Goal: Task Accomplishment & Management: Use online tool/utility

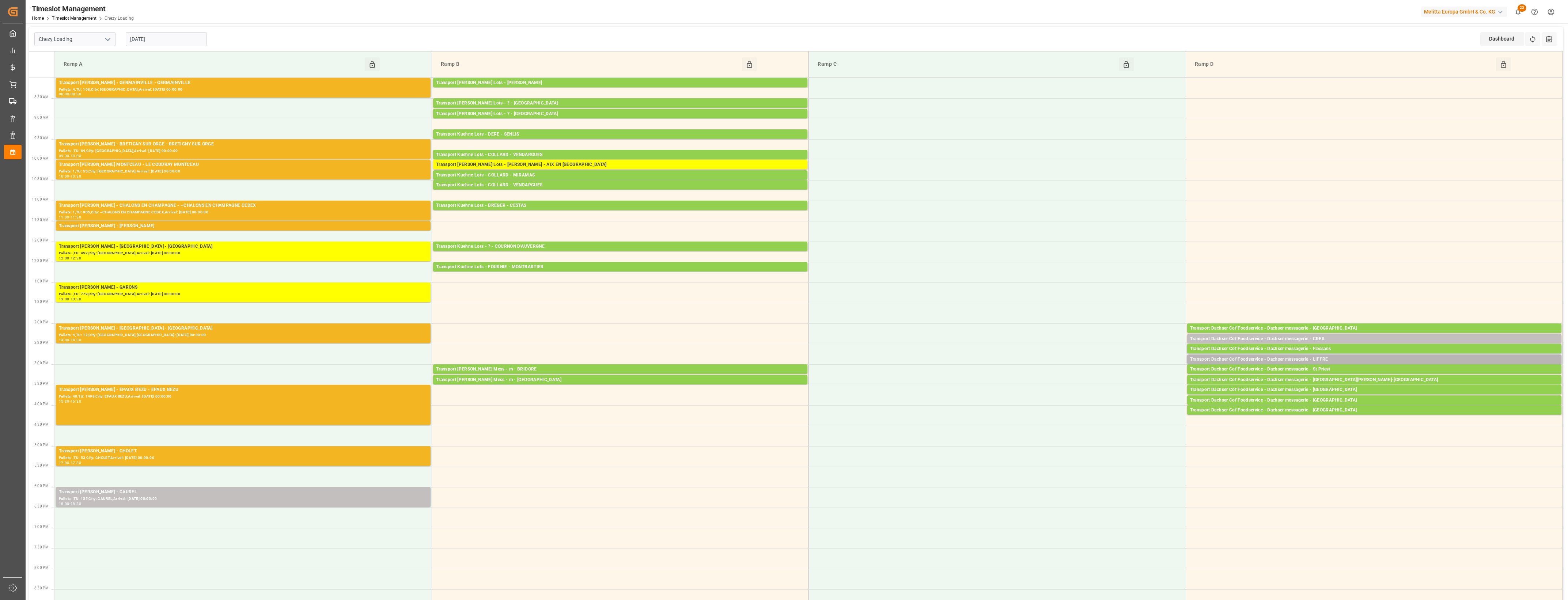
click at [1304, 358] on div "Transport Dachser Cof Foodservice - Dachser messagerie - LIFFRE" at bounding box center [1374, 360] width 368 height 7
click at [1103, 382] on button "Open" at bounding box center [1090, 381] width 51 height 9
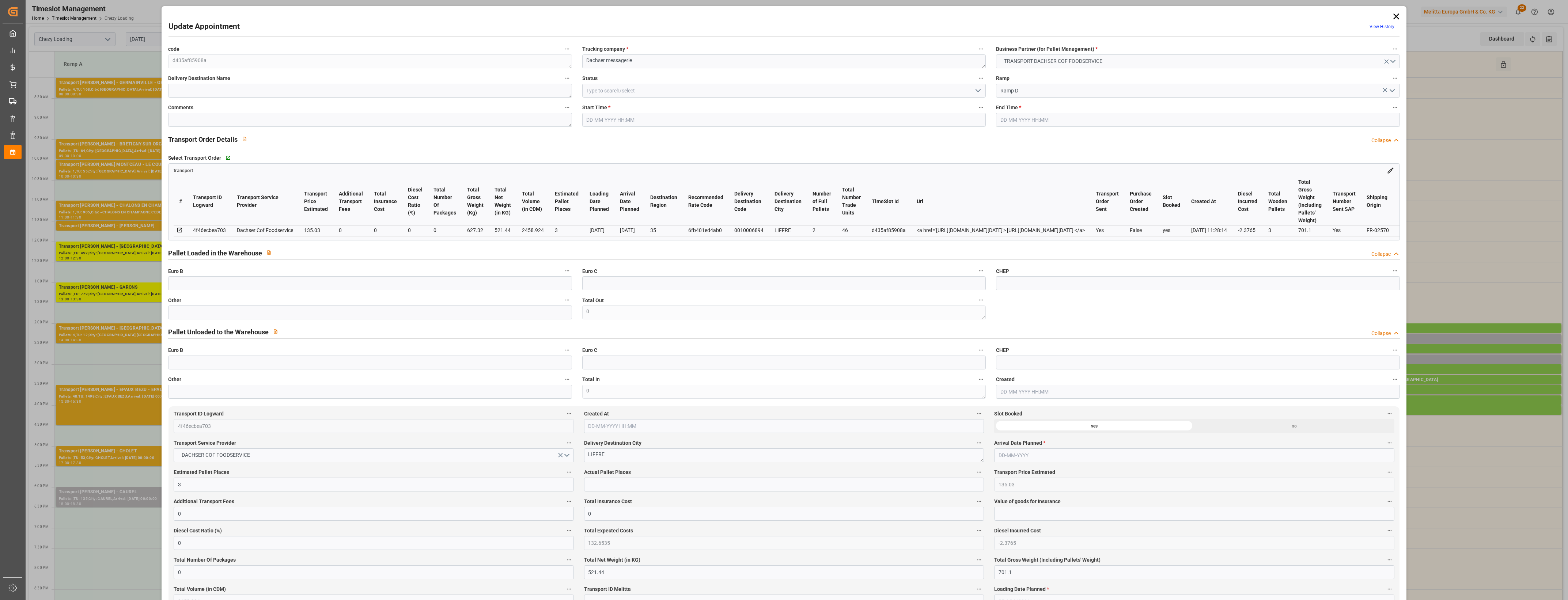
type input "[DATE] 14:45"
type input "[DATE] 15:00"
type input "[DATE] 12:04"
type input "[DATE] 11:28"
type input "[DATE]"
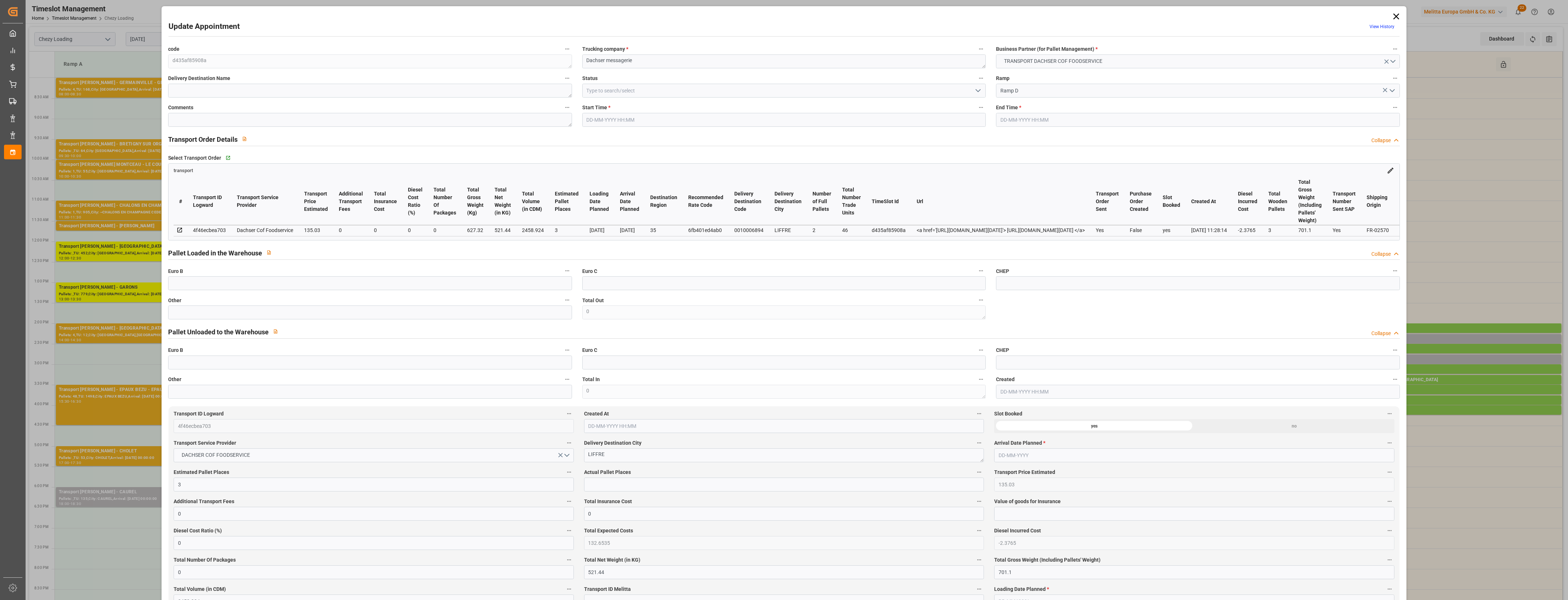
type input "[DATE]"
click at [214, 317] on input "text" at bounding box center [370, 312] width 404 height 14
type input "3"
click at [601, 476] on span "Actual Pallet Places" at bounding box center [607, 472] width 47 height 8
click at [974, 476] on button "Actual Pallet Places" at bounding box center [979, 472] width 10 height 10
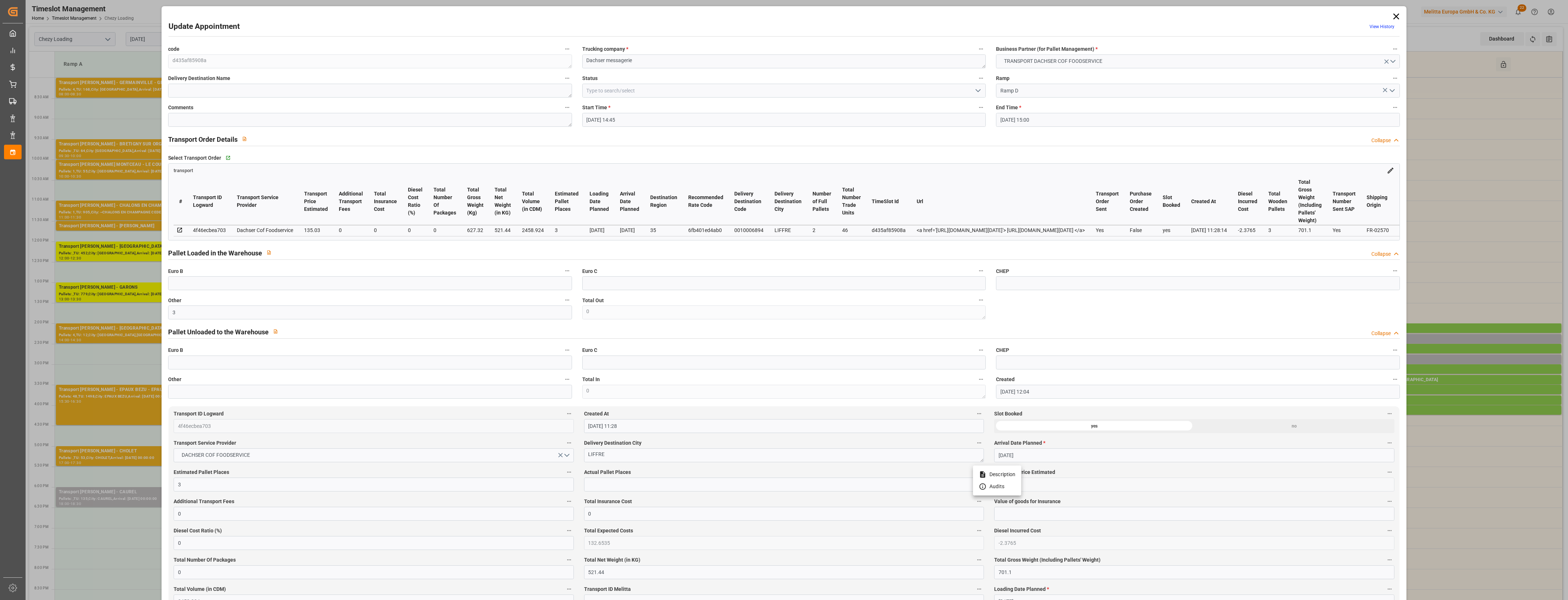
click at [596, 485] on div at bounding box center [784, 300] width 1568 height 600
click at [623, 483] on input "text" at bounding box center [784, 485] width 400 height 14
type input "3"
click at [687, 471] on label "Actual Pallet Places" at bounding box center [784, 472] width 400 height 10
click at [974, 471] on button "Actual Pallet Places" at bounding box center [979, 472] width 10 height 10
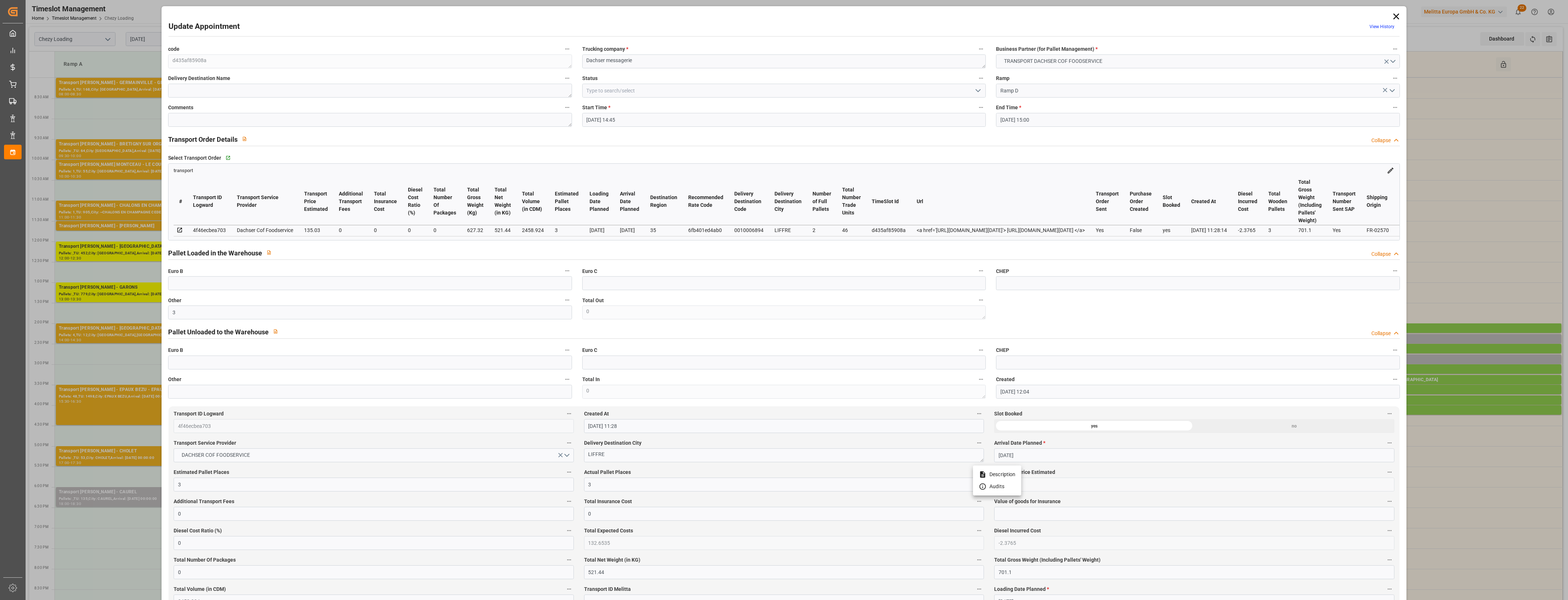
click at [697, 472] on div at bounding box center [784, 300] width 1568 height 600
click at [979, 89] on icon "open menu" at bounding box center [978, 90] width 9 height 9
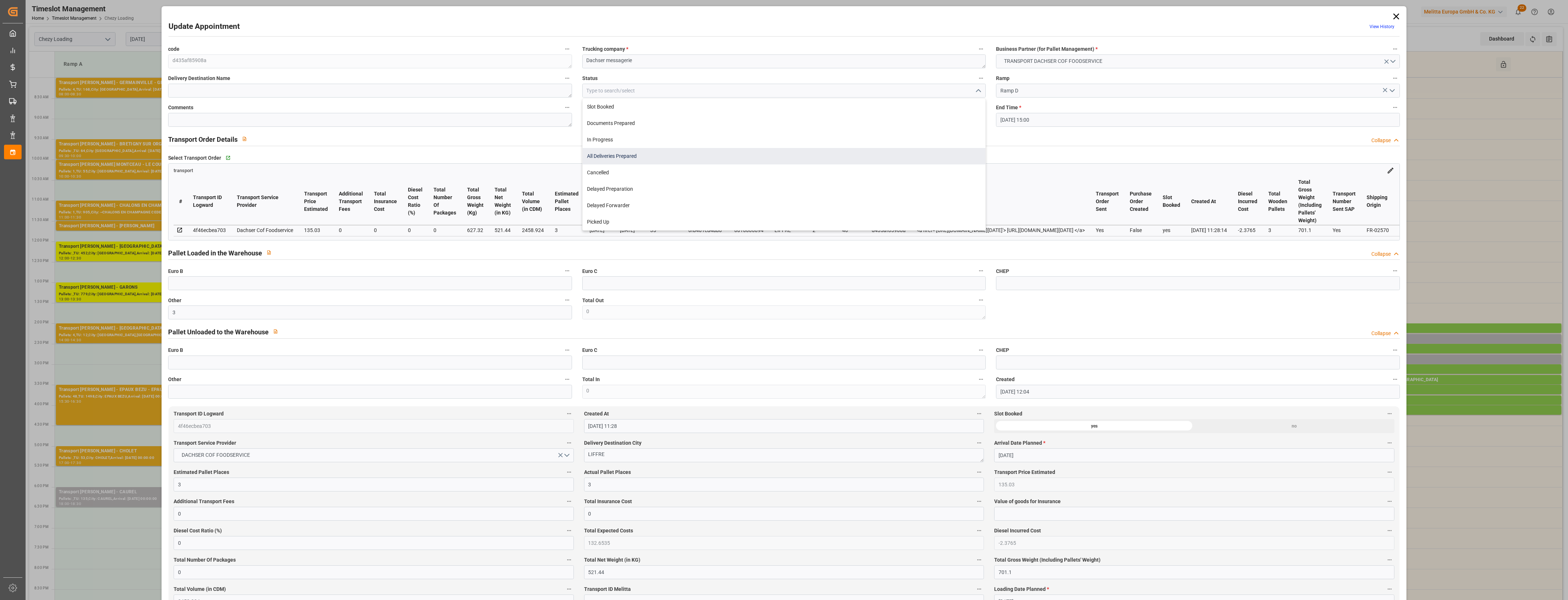
click at [676, 152] on div "All Deliveries Prepared" at bounding box center [784, 156] width 403 height 17
type input "All Deliveries Prepared"
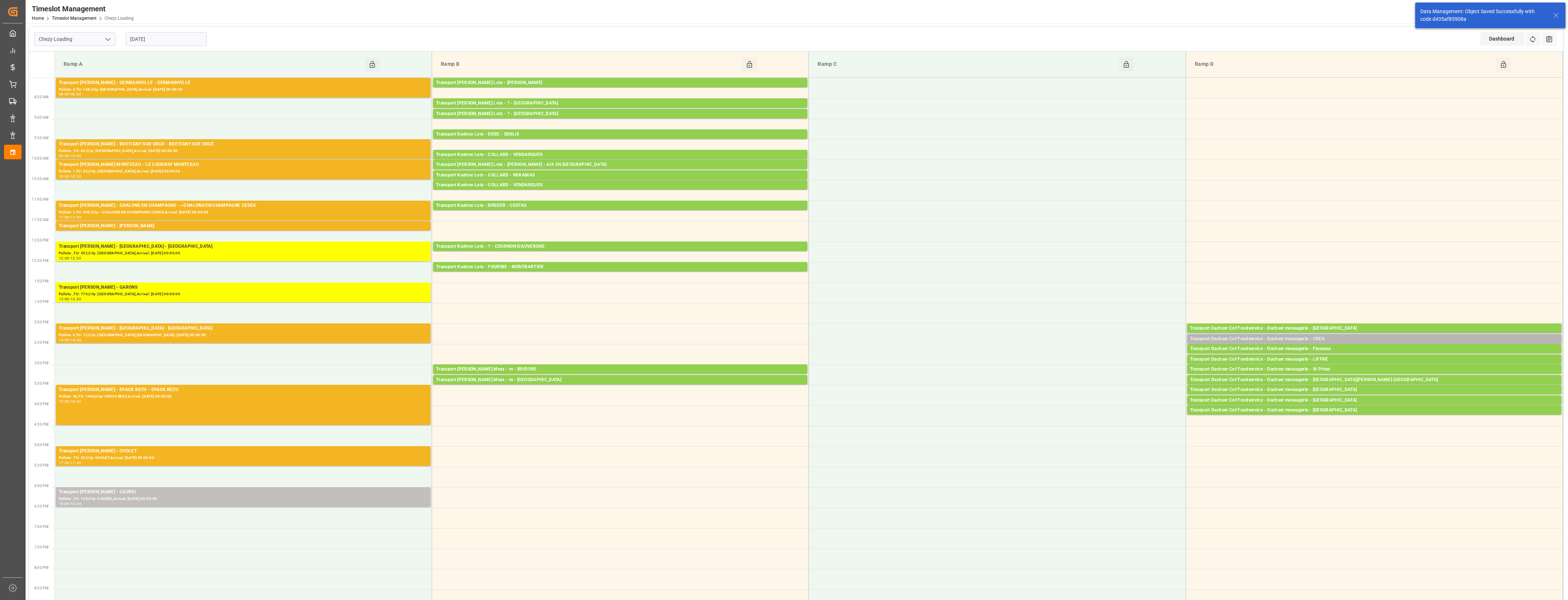
click at [1323, 339] on div "Transport Dachser Cof Foodservice - Dachser messagerie - CREIL" at bounding box center [1374, 339] width 368 height 7
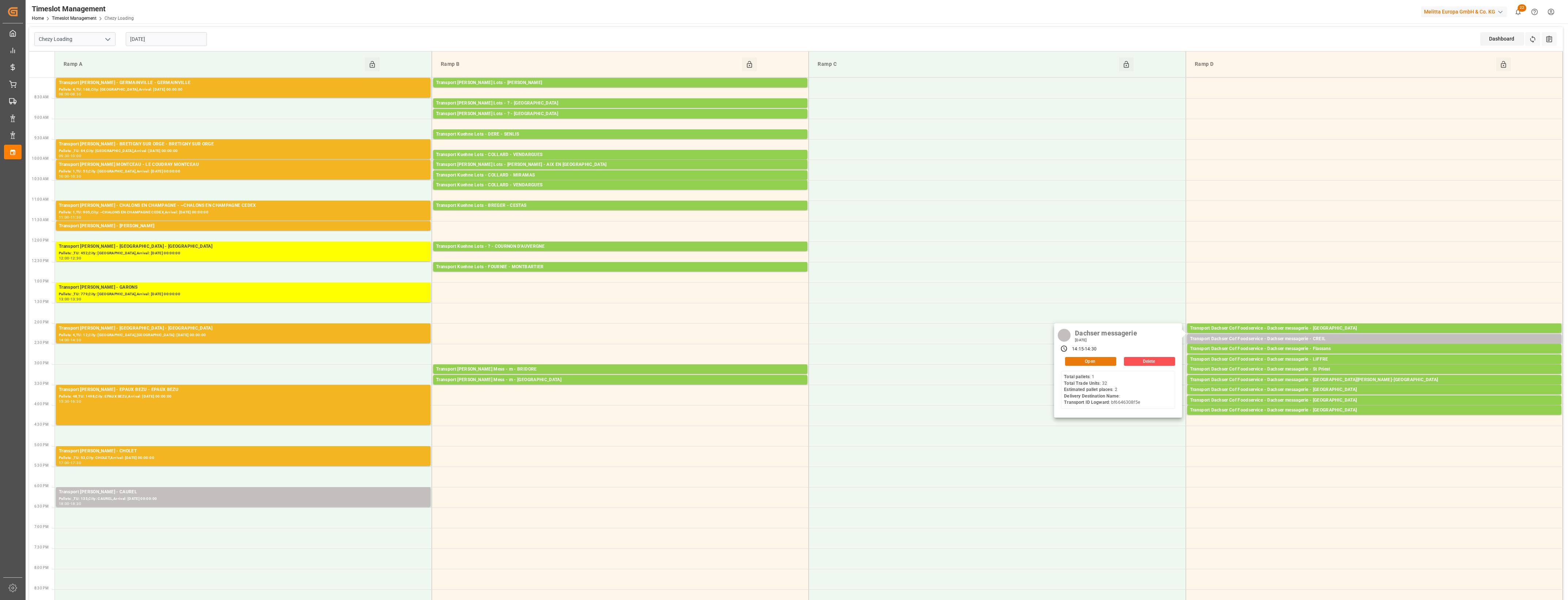
click at [1113, 363] on button "Open" at bounding box center [1090, 361] width 51 height 9
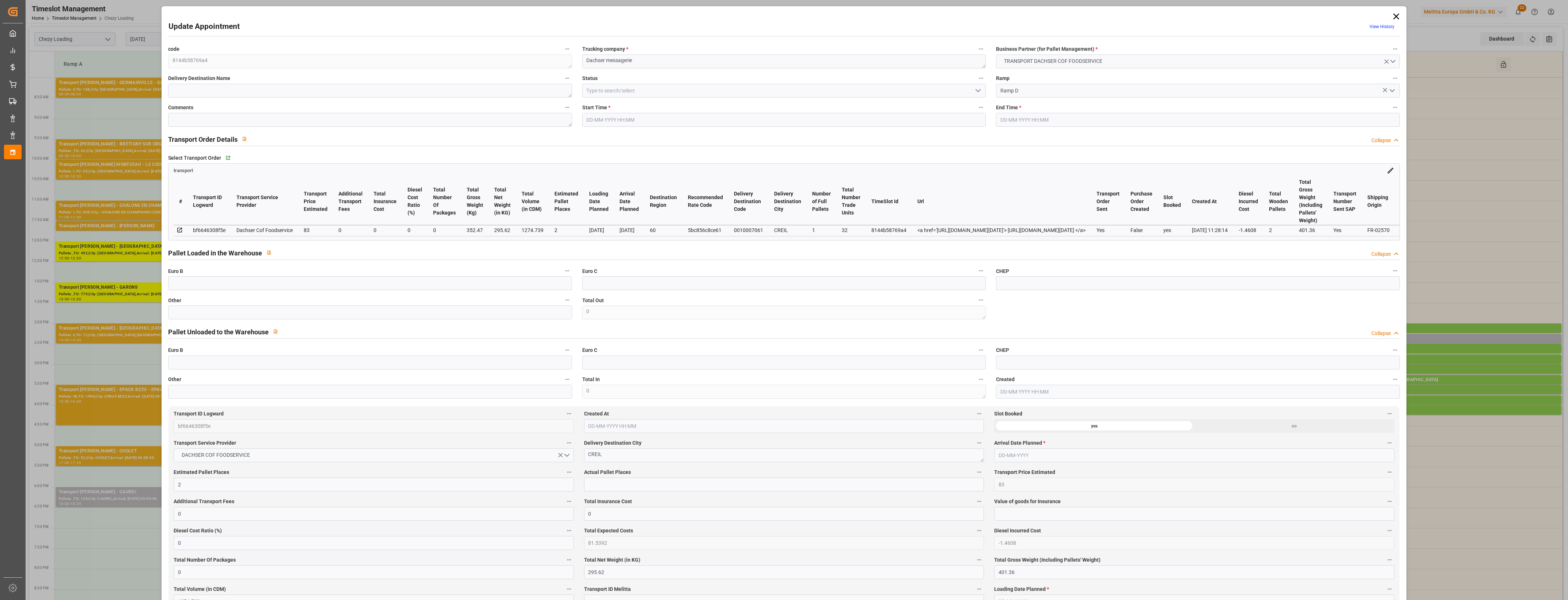
type input "2"
type input "83"
type input "0"
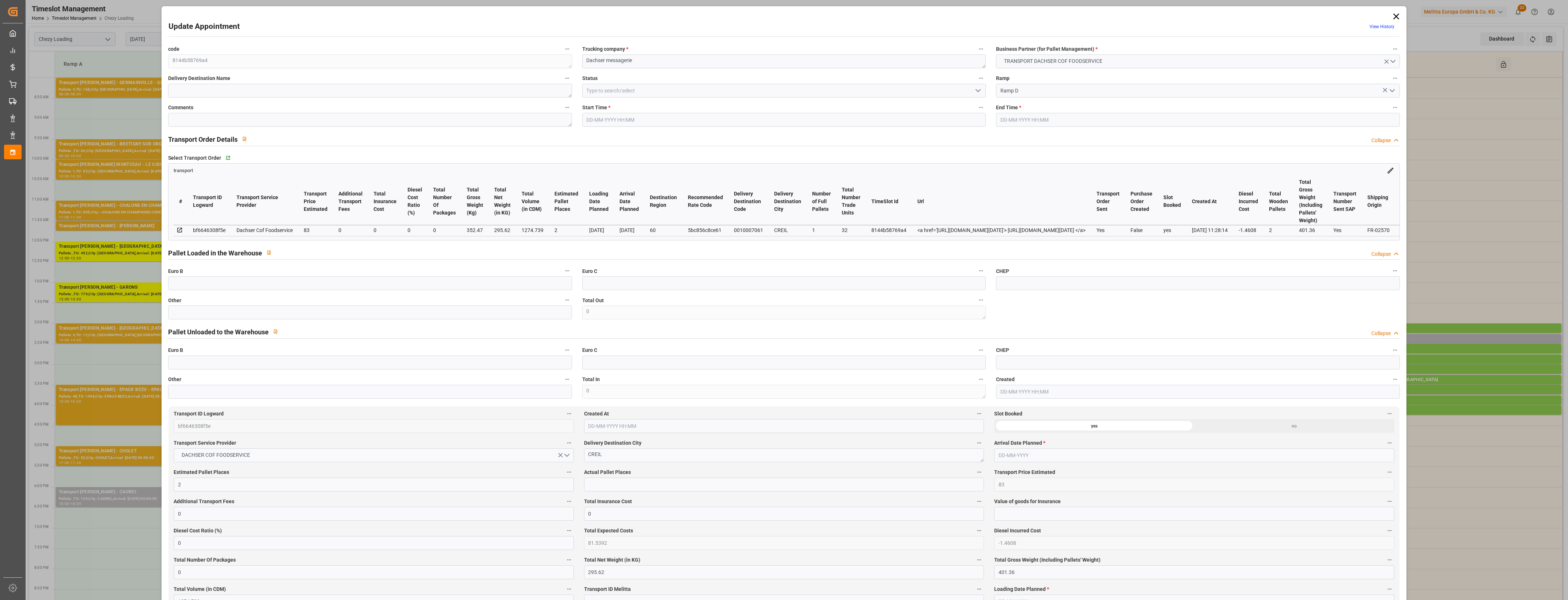
type input "81.5392"
type input "-1.4608"
type input "0"
type input "295.62"
type input "401.36"
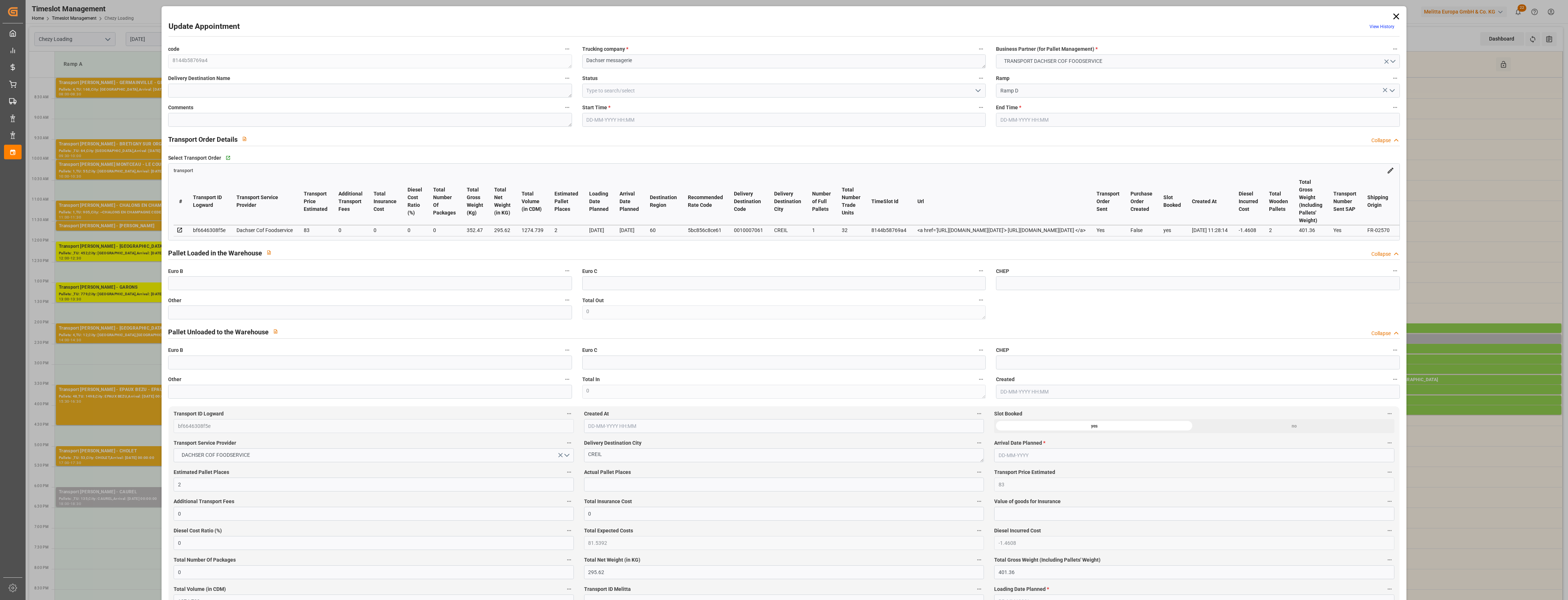
type input "1274.739"
type input "60"
type input "1"
type input "32"
type input "2"
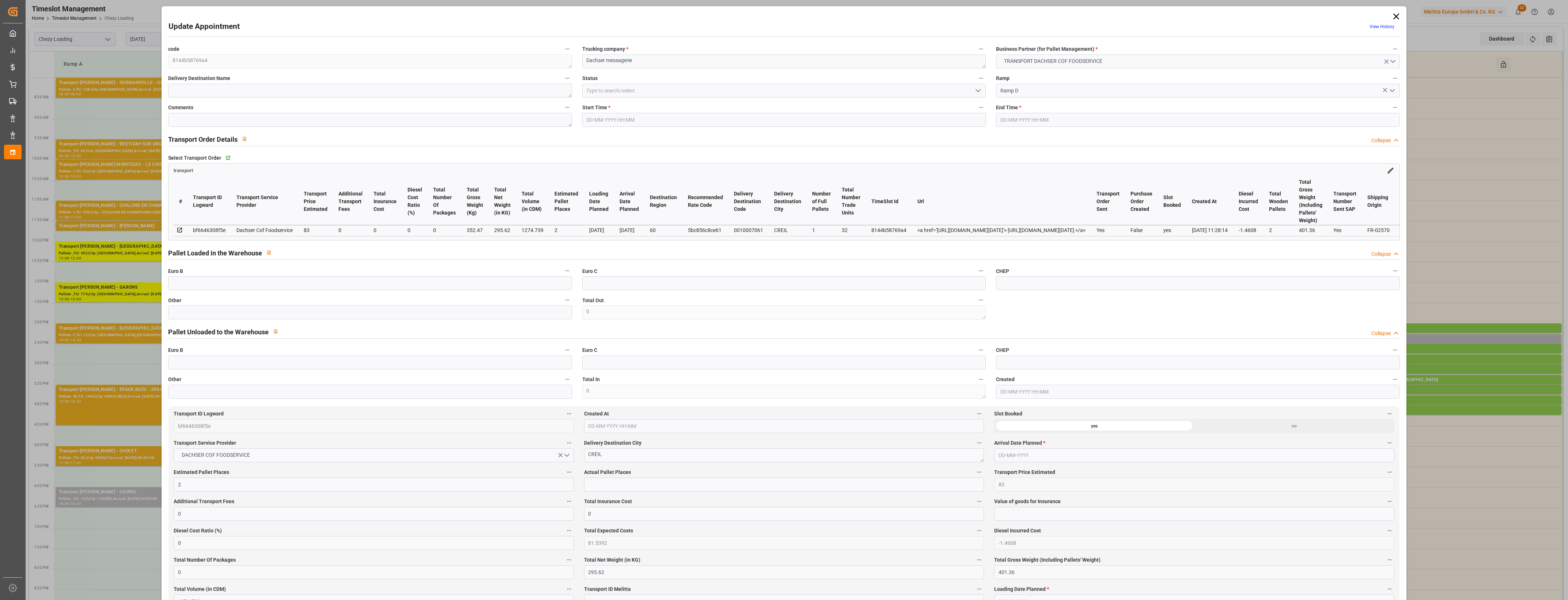
type input "101"
type input "352.47"
type input "0"
type input "4710.8598"
type input "0"
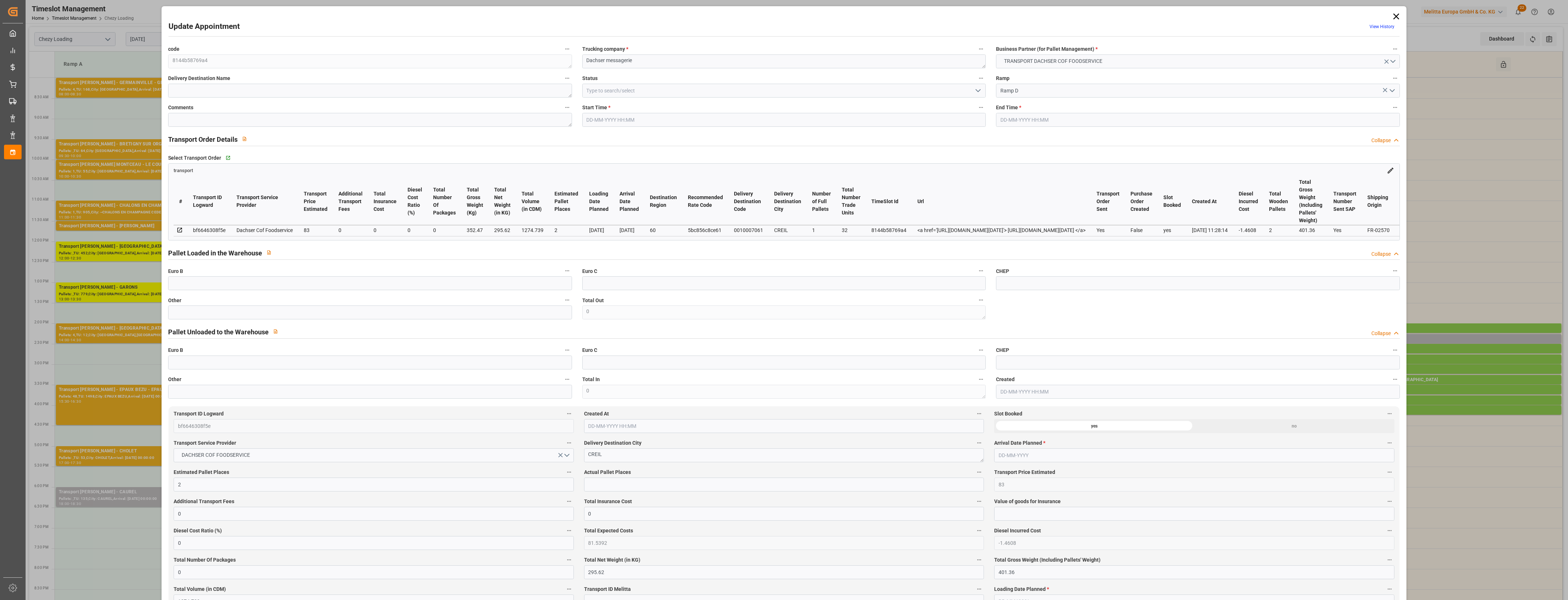
type input "0"
type input "21"
type input "35"
type input "[DATE] 14:15"
type input "[DATE] 14:30"
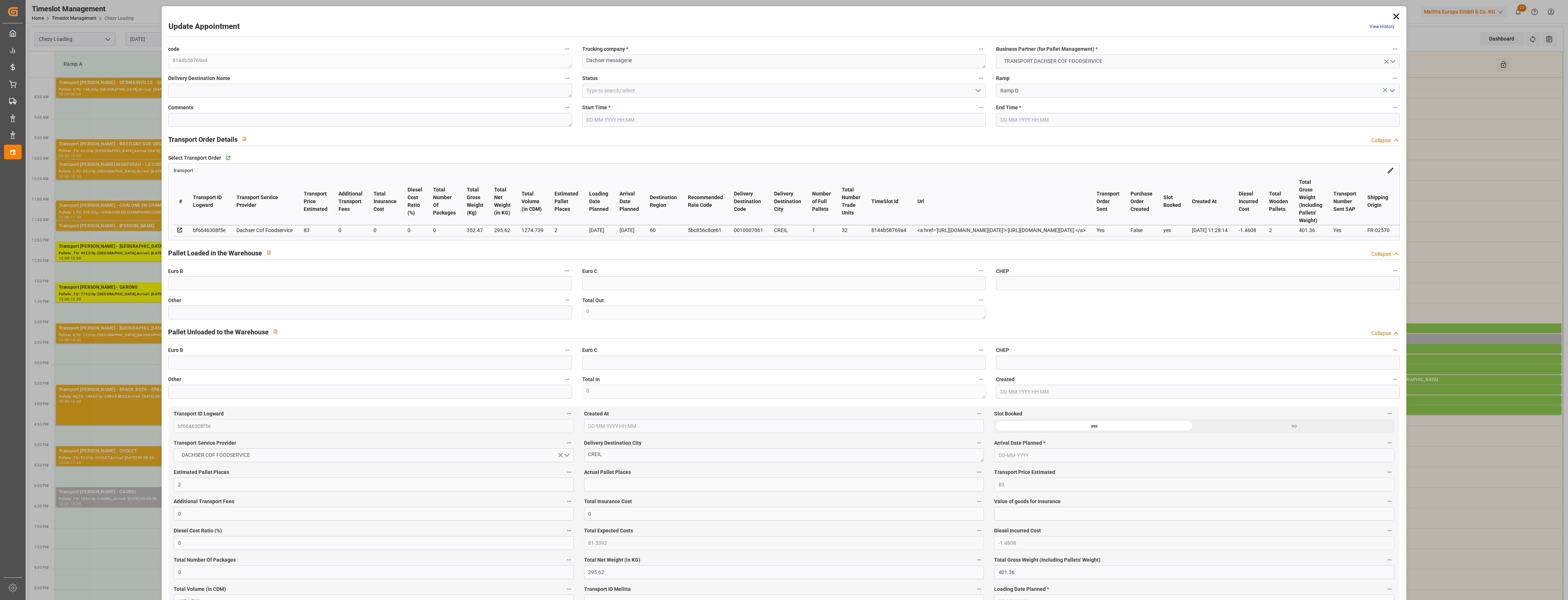
type input "[DATE] 11:53"
type input "[DATE] 11:28"
type input "[DATE]"
click at [456, 319] on input "text" at bounding box center [370, 312] width 404 height 14
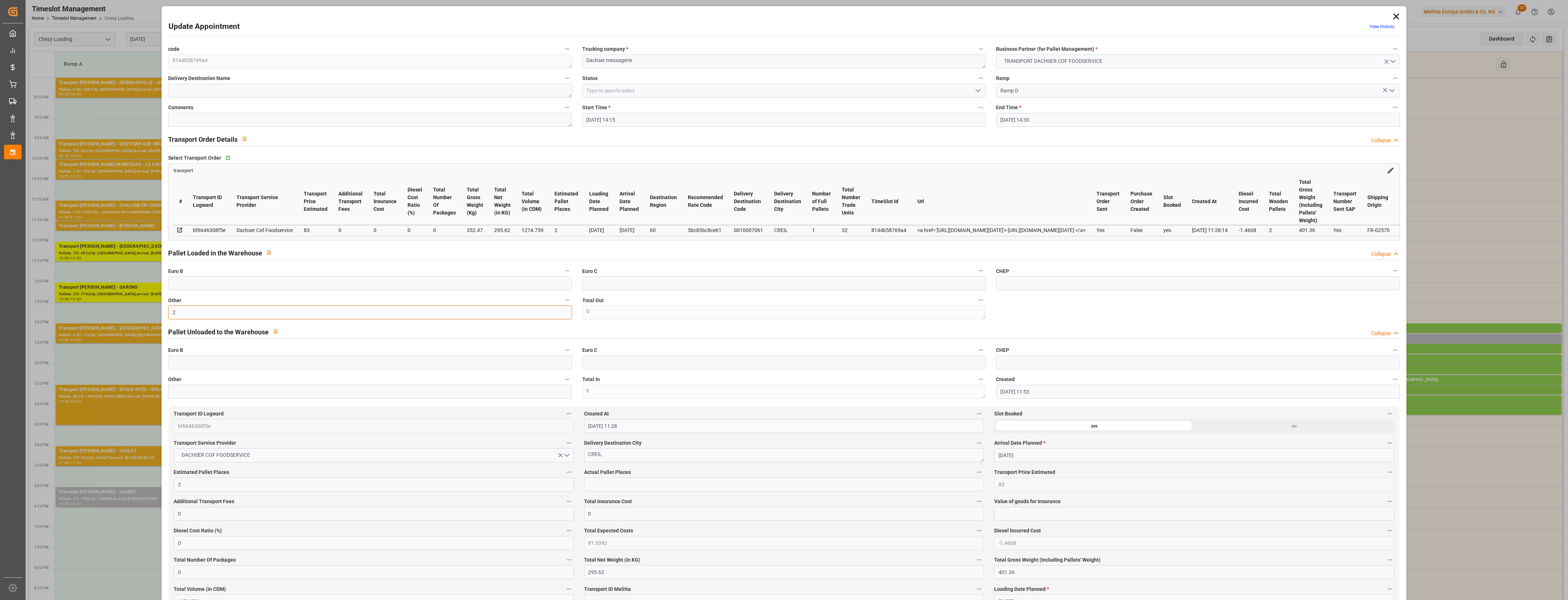
type input "2"
click at [624, 486] on input "text" at bounding box center [784, 485] width 400 height 14
type input "2"
click at [669, 474] on label "Actual Pallet Places" at bounding box center [784, 472] width 400 height 10
click at [974, 474] on button "Actual Pallet Places" at bounding box center [979, 472] width 10 height 10
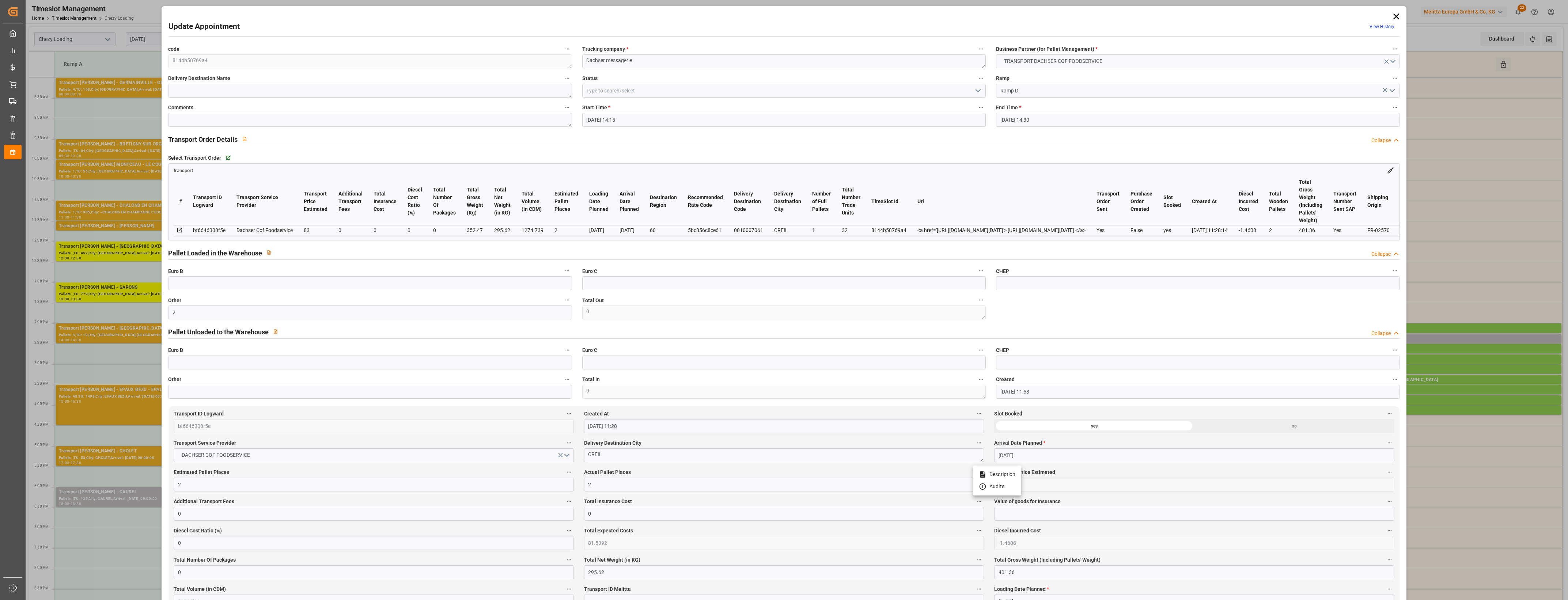
click at [688, 474] on div at bounding box center [784, 300] width 1568 height 600
click at [980, 88] on icon "open menu" at bounding box center [978, 90] width 9 height 9
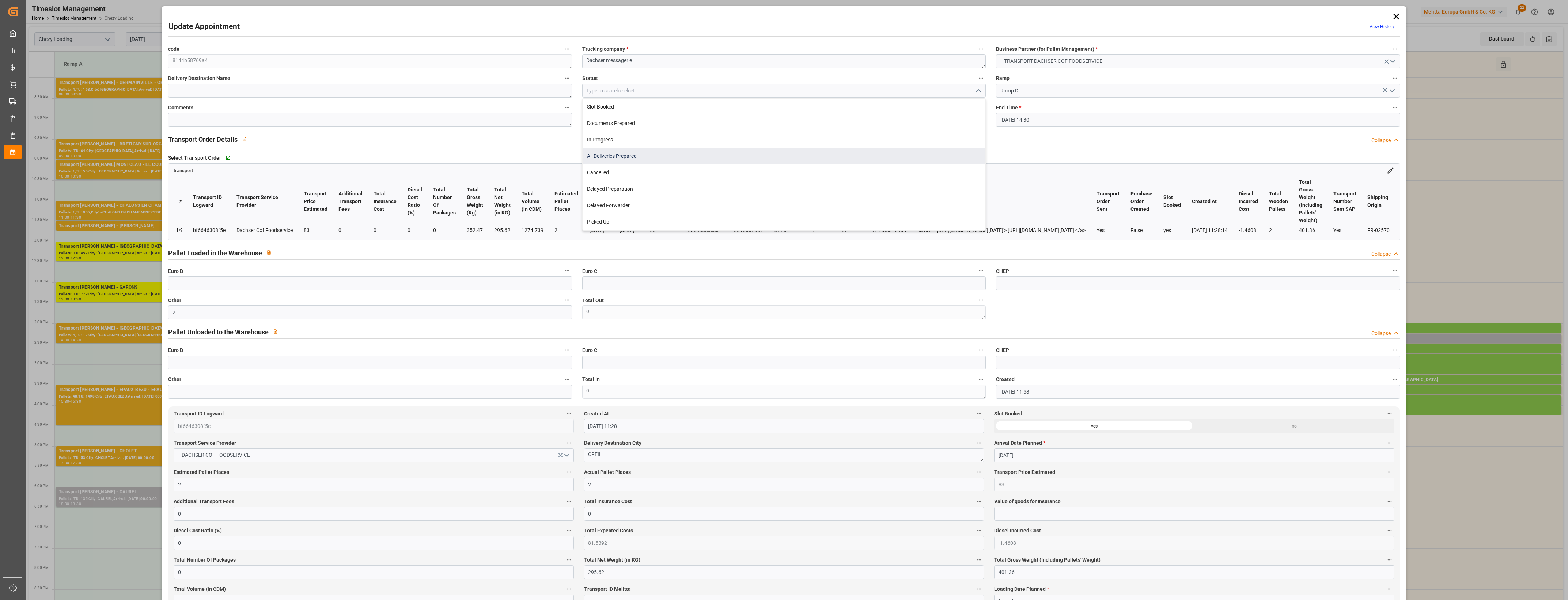
click at [684, 154] on div "All Deliveries Prepared" at bounding box center [784, 156] width 403 height 17
type input "All Deliveries Prepared"
